Goal: Transaction & Acquisition: Purchase product/service

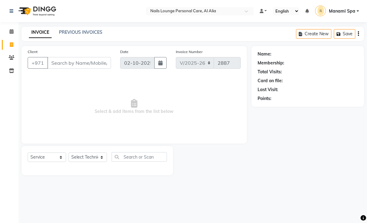
select select "6884"
select select "service"
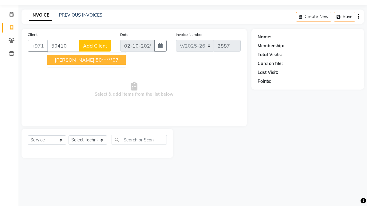
click at [109, 74] on ngb-highlight "50*****07" at bounding box center [106, 77] width 23 height 6
type input "50*****07"
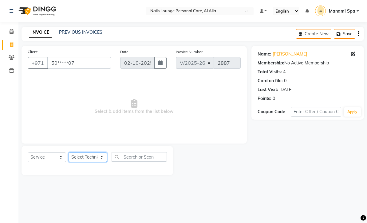
click at [102, 157] on select "Select Technician [PERSON_NAME] [PERSON_NAME] [PERSON_NAME] [PERSON_NAME] Manam…" at bounding box center [87, 158] width 38 height 10
select select "53950"
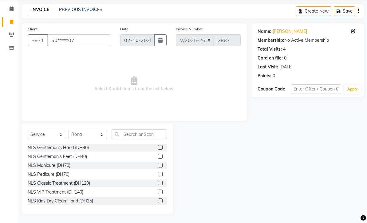
click at [74, 196] on div "NLS VIP Treatment (DH140)" at bounding box center [56, 192] width 56 height 6
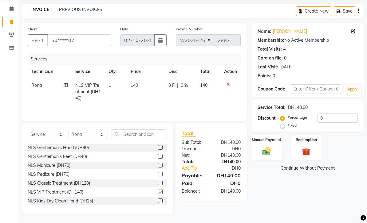
checkbox input "false"
click at [66, 88] on icon at bounding box center [66, 85] width 4 height 4
select select "53950"
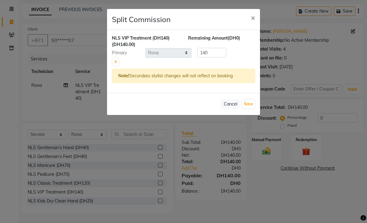
click at [116, 63] on icon at bounding box center [115, 62] width 3 height 4
type input "70"
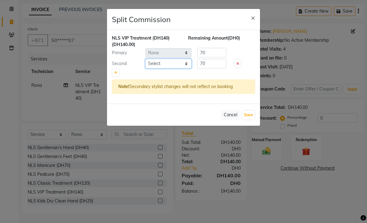
click at [185, 66] on select "Select [PERSON_NAME] [PERSON_NAME] [PERSON_NAME] [PERSON_NAME] Spa Manami Spa 2…" at bounding box center [168, 64] width 46 height 10
select select "90054"
click at [247, 118] on button "Save" at bounding box center [248, 115] width 12 height 9
select select "Select"
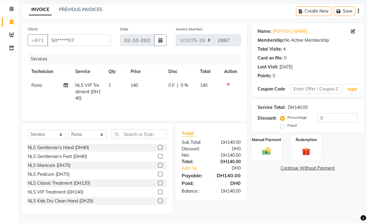
click at [269, 156] on img at bounding box center [266, 151] width 14 height 10
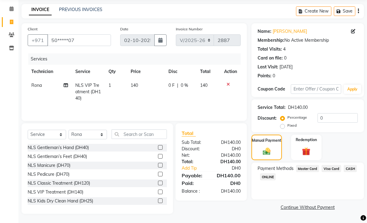
click at [335, 172] on span "Visa Card" at bounding box center [331, 168] width 20 height 7
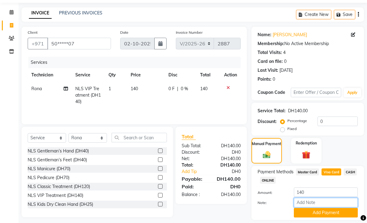
click at [317, 203] on input "Note:" at bounding box center [326, 203] width 64 height 10
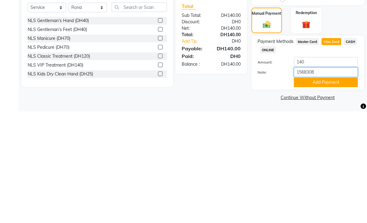
type input "15683088"
click at [324, 189] on button "Add Payment" at bounding box center [326, 194] width 64 height 10
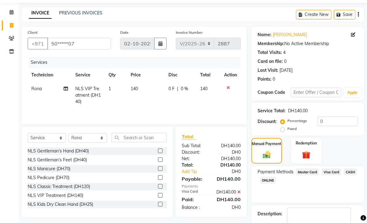
scroll to position [37, 0]
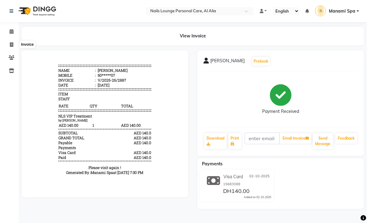
click at [9, 47] on span at bounding box center [11, 44] width 11 height 7
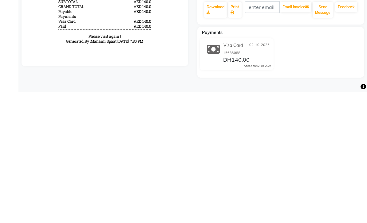
select select "service"
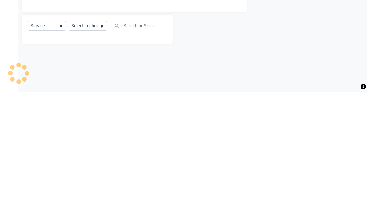
type input "2888"
select select "6884"
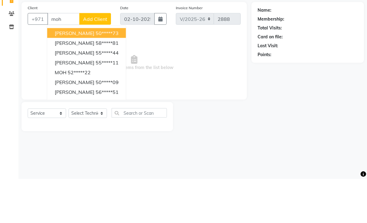
click at [91, 113] on ngb-highlight "52*****22" at bounding box center [79, 116] width 23 height 6
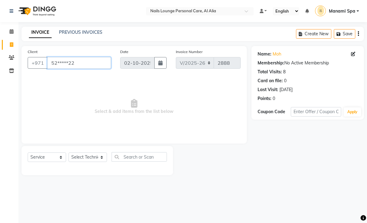
click at [104, 63] on input "52*****22" at bounding box center [79, 63] width 64 height 12
type input "5"
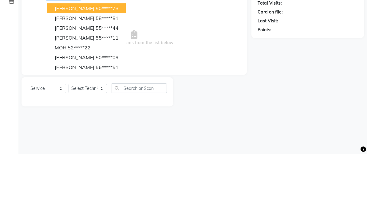
click at [110, 123] on ngb-highlight "50*****09" at bounding box center [106, 126] width 23 height 6
type input "50*****09"
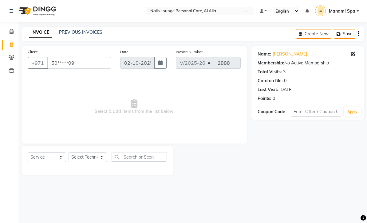
click at [350, 56] on div "Name: [PERSON_NAME]" at bounding box center [307, 54] width 100 height 6
click at [352, 52] on icon at bounding box center [353, 54] width 4 height 4
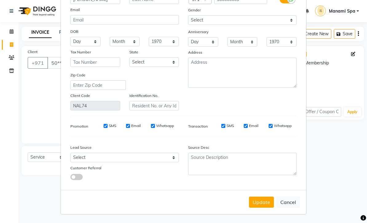
scroll to position [49, 0]
click at [291, 202] on button "Cancel" at bounding box center [288, 203] width 24 height 12
select select
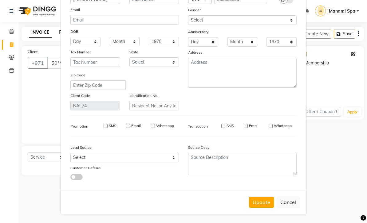
select select
checkbox input "false"
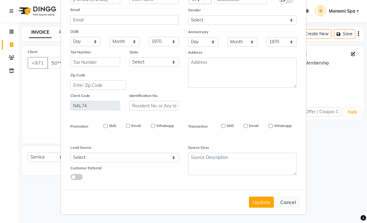
checkbox input "false"
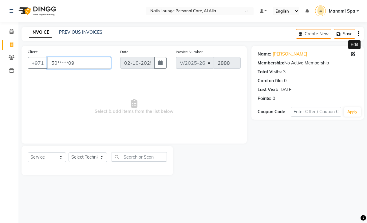
click at [99, 64] on input "50*****09" at bounding box center [79, 63] width 64 height 12
type input "5"
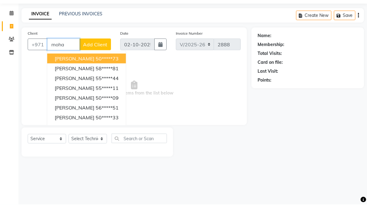
click at [102, 72] on button "[PERSON_NAME] 50*****73" at bounding box center [86, 77] width 79 height 10
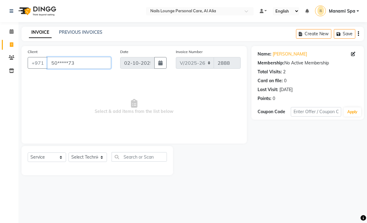
click at [107, 68] on input "50*****73" at bounding box center [79, 63] width 64 height 12
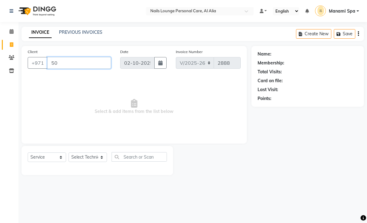
type input "5"
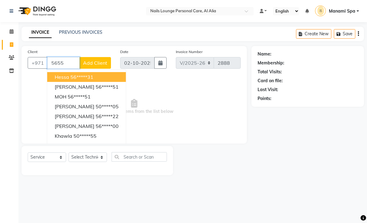
click at [107, 91] on button "[PERSON_NAME] 56*****51" at bounding box center [86, 87] width 79 height 10
type input "56*****51"
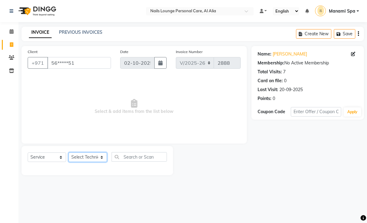
click at [103, 153] on select "Select Technician [PERSON_NAME] [PERSON_NAME] [PERSON_NAME] [PERSON_NAME] Manam…" at bounding box center [87, 158] width 38 height 10
select select "81231"
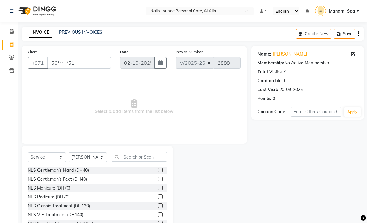
click at [89, 171] on div "NLS Gentleman’s Hand (DH40)" at bounding box center [58, 170] width 61 height 6
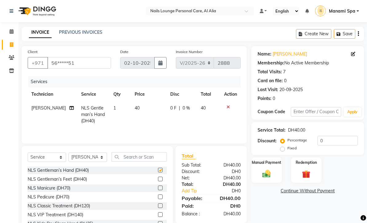
checkbox input "false"
click at [104, 155] on select "Select Technician [PERSON_NAME] [PERSON_NAME] [PERSON_NAME] [PERSON_NAME] Manam…" at bounding box center [87, 158] width 38 height 10
select select "53955"
click at [95, 182] on div "NLS Gentleman’s Feet (DH40)" at bounding box center [97, 180] width 139 height 8
click at [84, 180] on div "NLS Gentleman’s Feet (DH40)" at bounding box center [57, 179] width 59 height 6
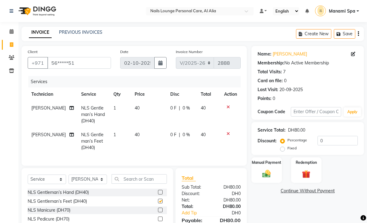
checkbox input "false"
click at [264, 173] on img at bounding box center [266, 174] width 14 height 10
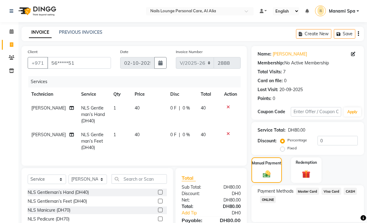
click at [333, 191] on span "Visa Card" at bounding box center [331, 191] width 20 height 7
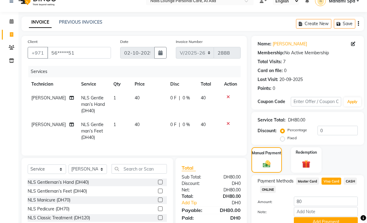
scroll to position [25, 0]
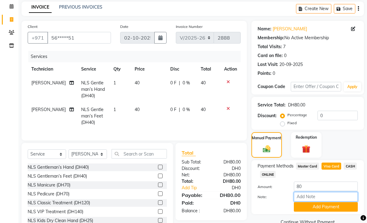
click at [323, 196] on input "Note:" at bounding box center [326, 197] width 64 height 10
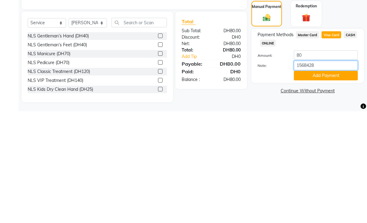
type input "15684281"
click at [328, 183] on button "Add Payment" at bounding box center [326, 188] width 64 height 10
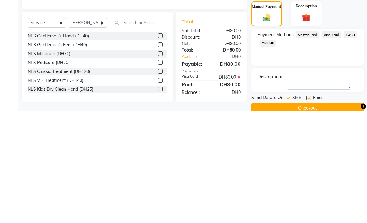
scroll to position [25, 0]
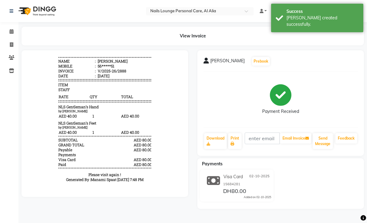
scroll to position [9, 0]
